Goal: Task Accomplishment & Management: Complete application form

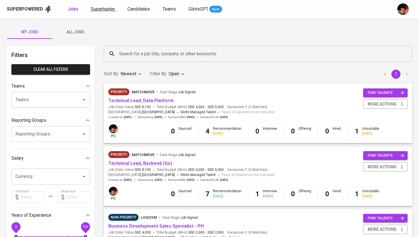
click at [98, 7] on span "Superhunter" at bounding box center [103, 8] width 24 height 5
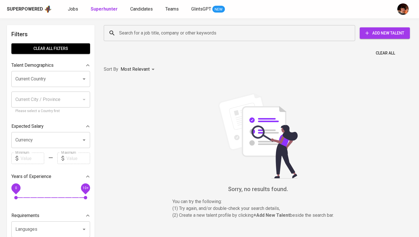
click at [136, 29] on input "Search for a job title, company or other keywords" at bounding box center [231, 33] width 226 height 11
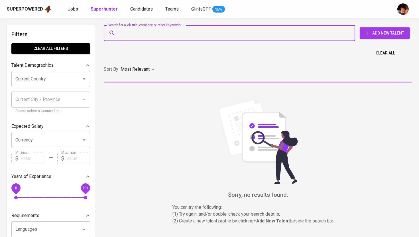
paste input "[EMAIL_ADDRESS][DOMAIN_NAME]"
type input "[EMAIL_ADDRESS][DOMAIN_NAME]"
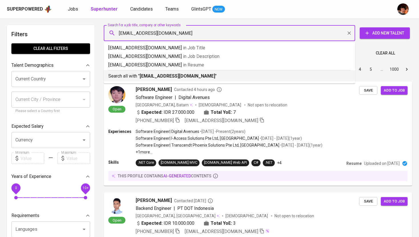
click at [202, 76] on b "[EMAIL_ADDRESS][DOMAIN_NAME]" at bounding box center [178, 75] width 76 height 5
click at [202, 76] on div "Sort By Most Relevant MOST_RELEVANT 1 2 3 4 5 … 1000" at bounding box center [257, 69] width 315 height 17
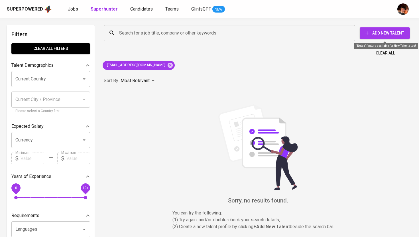
click at [380, 34] on span "Add New Talent" at bounding box center [384, 33] width 41 height 7
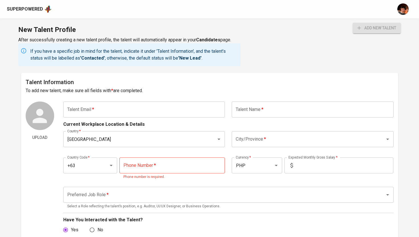
click at [190, 114] on input "text" at bounding box center [144, 109] width 162 height 16
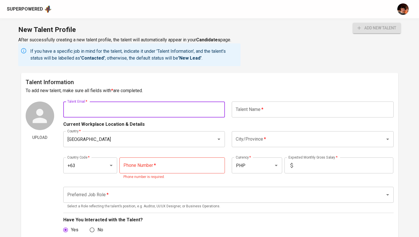
paste input "[EMAIL_ADDRESS][DOMAIN_NAME]"
type input "[EMAIL_ADDRESS][DOMAIN_NAME]"
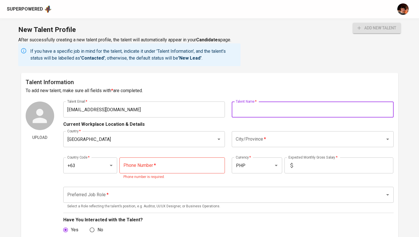
click at [247, 109] on input "text" at bounding box center [313, 109] width 162 height 16
paste input "[PERSON_NAME] [PERSON_NAME]"
type input "[PERSON_NAME] [PERSON_NAME]"
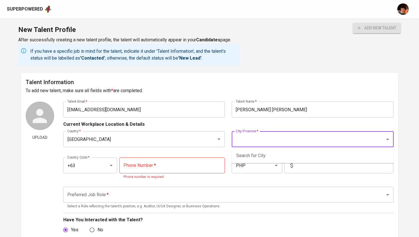
click at [253, 138] on input "City/Province   *" at bounding box center [304, 139] width 141 height 11
type input "[GEOGRAPHIC_DATA]"
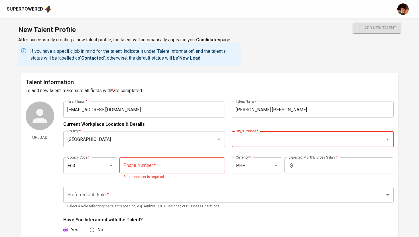
click at [166, 169] on input "tel" at bounding box center [171, 165] width 105 height 16
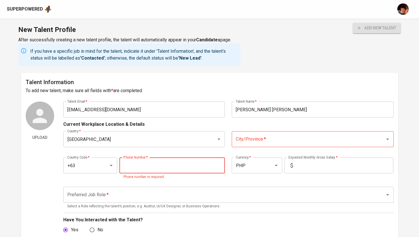
paste input "[PHONE_NUMBER]"
type input "[PHONE_NUMBER]"
click at [290, 135] on input "City/Province   *" at bounding box center [304, 139] width 141 height 11
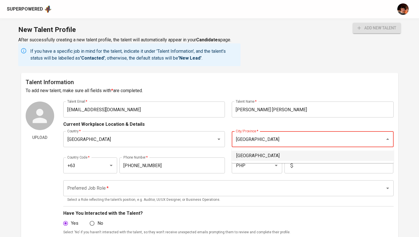
click at [259, 157] on li "[GEOGRAPHIC_DATA]" at bounding box center [313, 155] width 162 height 10
type input "[GEOGRAPHIC_DATA]"
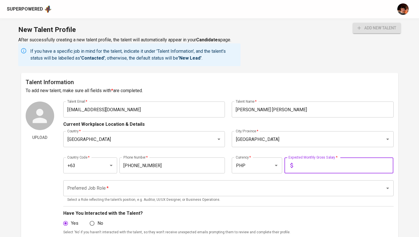
click at [340, 168] on input "text" at bounding box center [344, 165] width 98 height 16
type input "125,000"
click at [353, 23] on button "add new talent" at bounding box center [377, 28] width 48 height 11
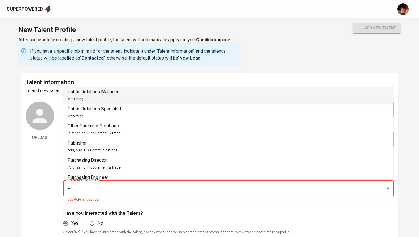
click at [151, 92] on li "Public Relations Manager Marketing" at bounding box center [228, 95] width 330 height 17
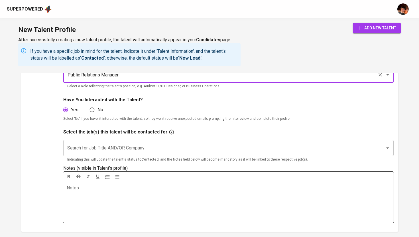
scroll to position [115, 0]
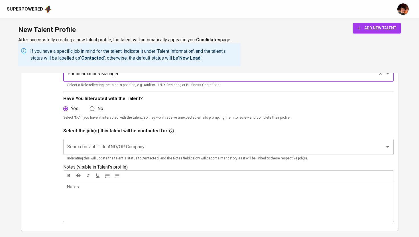
click at [136, 154] on div "Search for Job Title AND/OR Company" at bounding box center [228, 147] width 330 height 16
type input "Public Relations Manager"
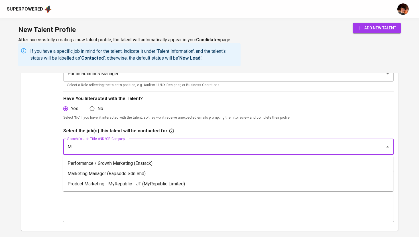
type input "Ma"
click at [128, 164] on li "Performance / Growth Marketing (Enstack)" at bounding box center [228, 163] width 330 height 10
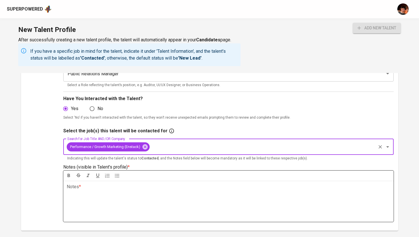
click at [123, 197] on div "Notes * ﻿" at bounding box center [228, 201] width 330 height 41
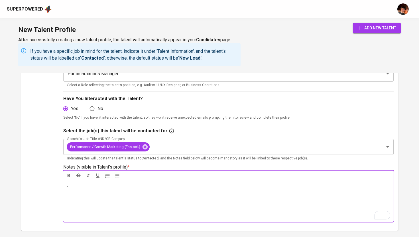
click at [366, 30] on span "add new talent" at bounding box center [376, 28] width 39 height 7
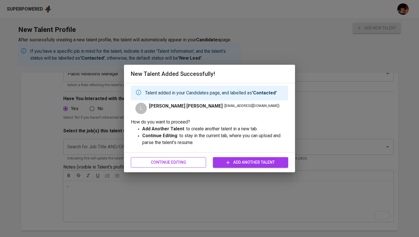
click at [159, 163] on span "Continue Editing" at bounding box center [168, 162] width 66 height 7
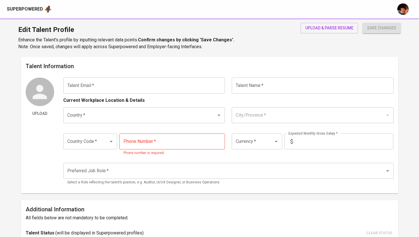
type input "[EMAIL_ADDRESS][DOMAIN_NAME]"
type input "[PERSON_NAME] [PERSON_NAME]"
type input "[GEOGRAPHIC_DATA]"
type input "+63"
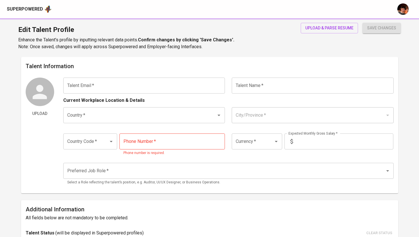
type input "[PHONE_NUMBER]"
type input "PHP"
type input "125,000"
type input "Public Relations Manager"
